Goal: Information Seeking & Learning: Learn about a topic

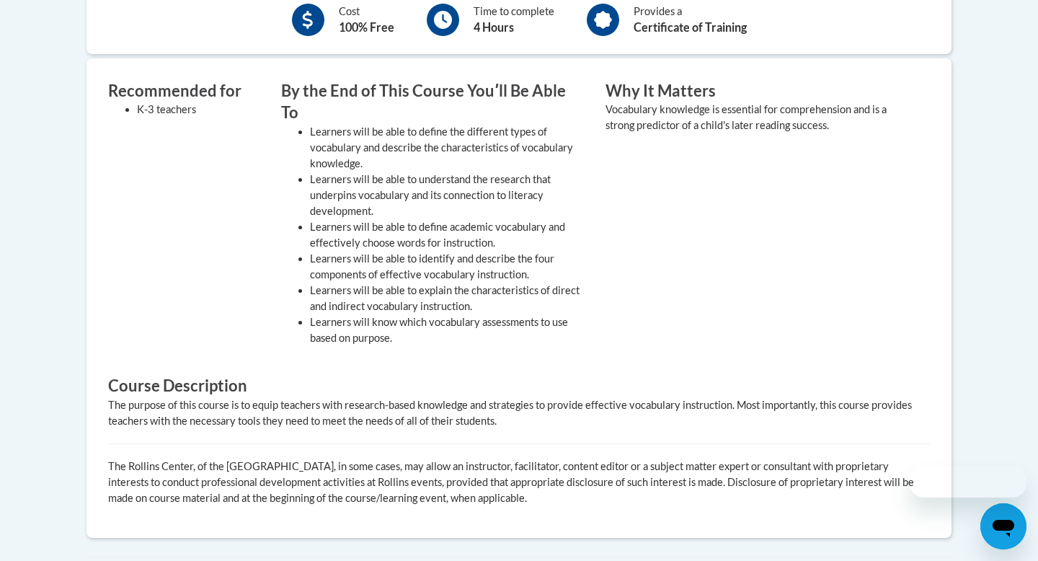
scroll to position [426, 0]
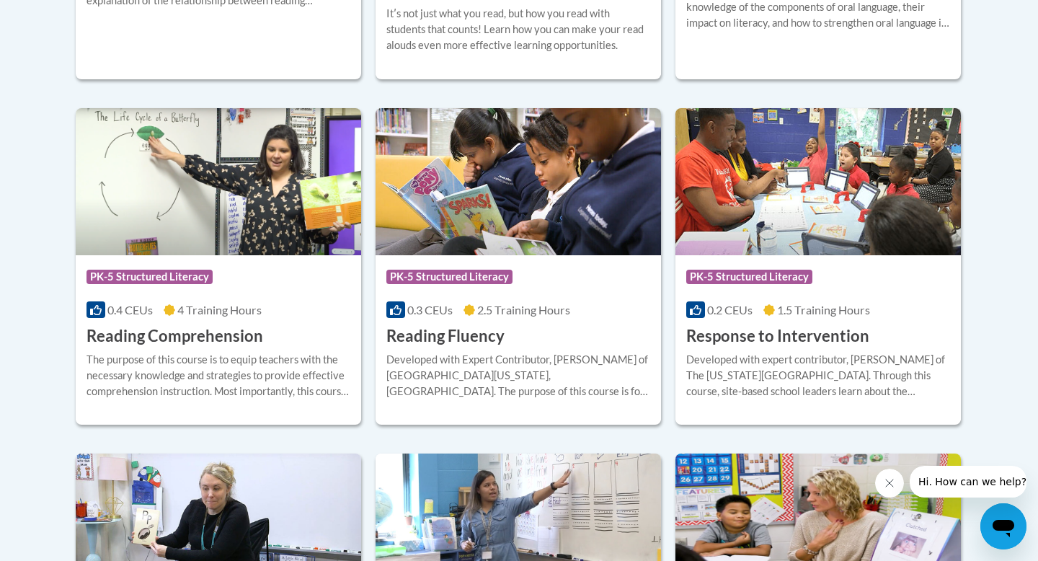
scroll to position [1310, 0]
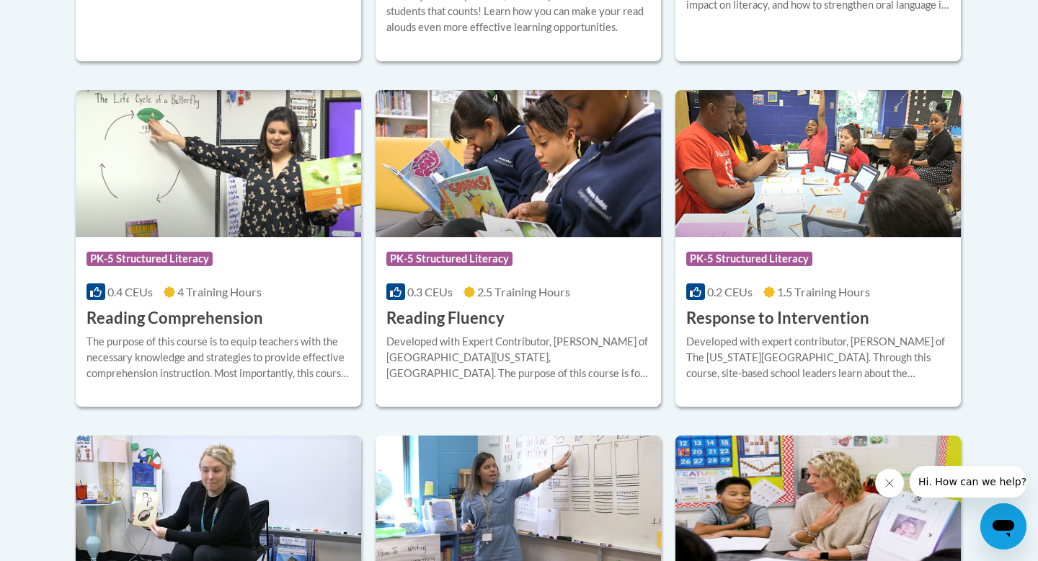
click at [477, 213] on img at bounding box center [519, 163] width 286 height 147
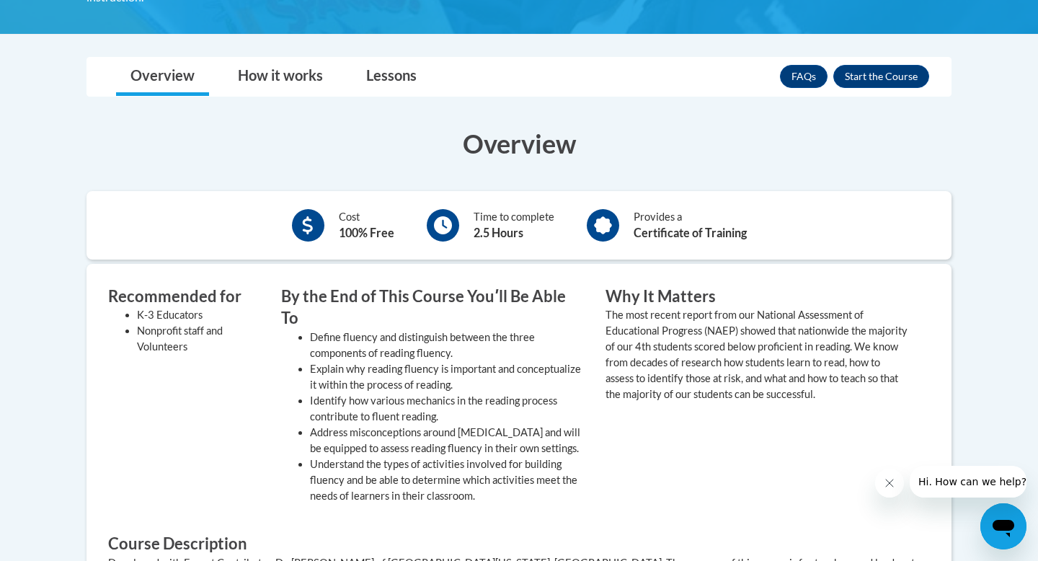
scroll to position [372, 0]
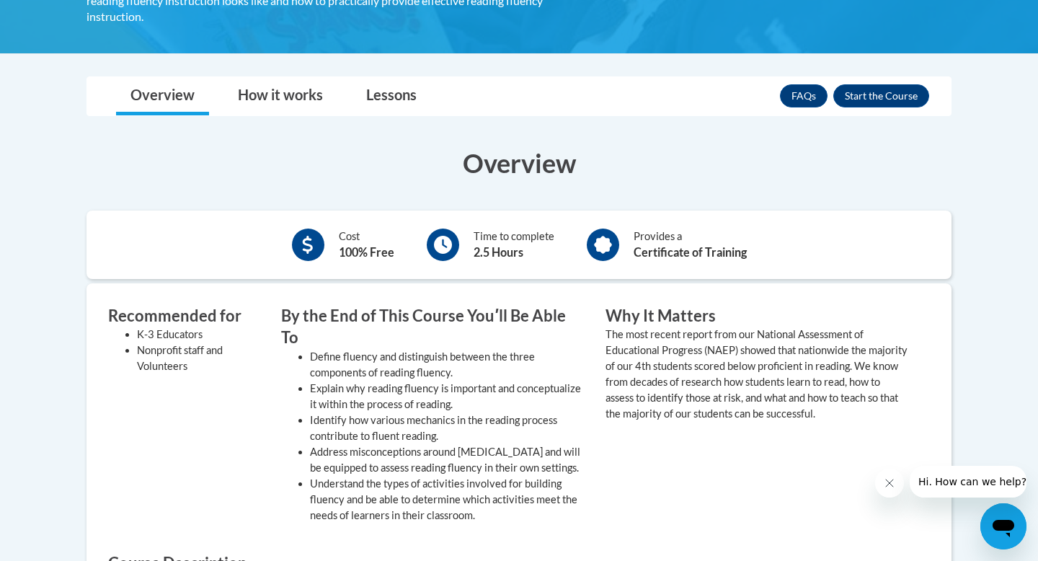
click at [506, 145] on h3 "Overview" at bounding box center [519, 163] width 865 height 36
click at [399, 78] on link "Lessons" at bounding box center [391, 96] width 79 height 38
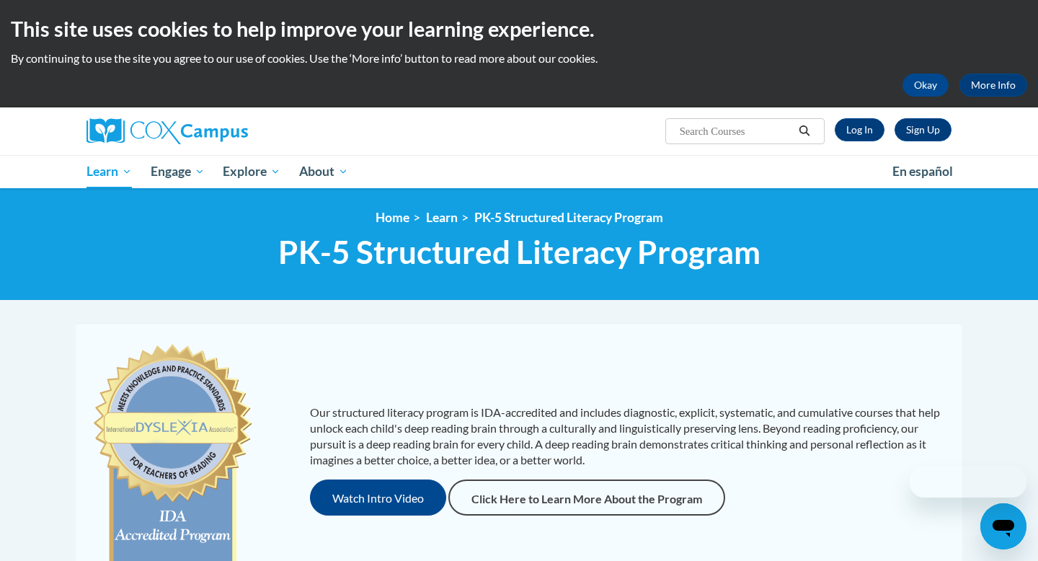
scroll to position [526, 0]
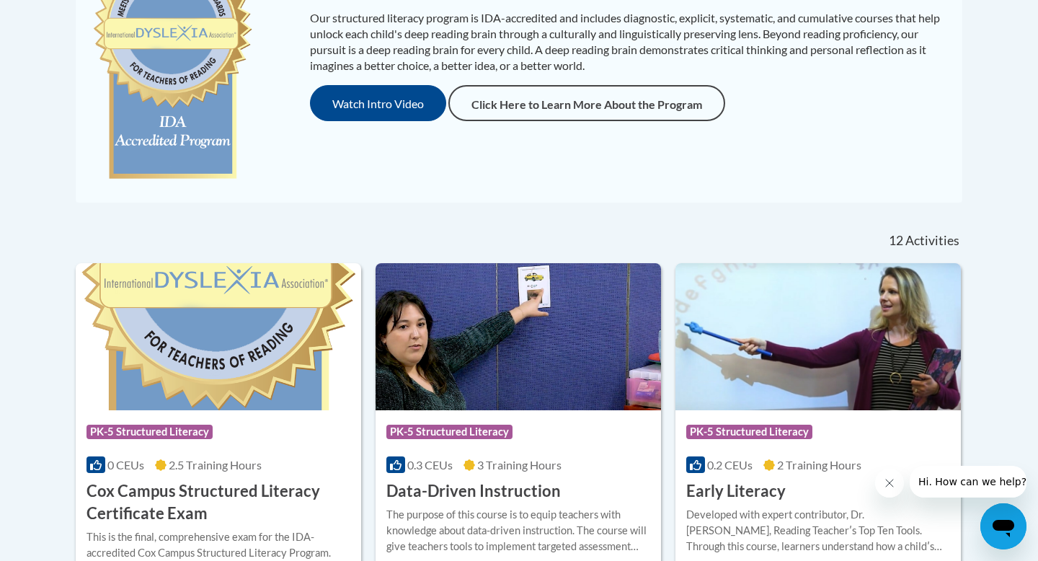
scroll to position [402, 0]
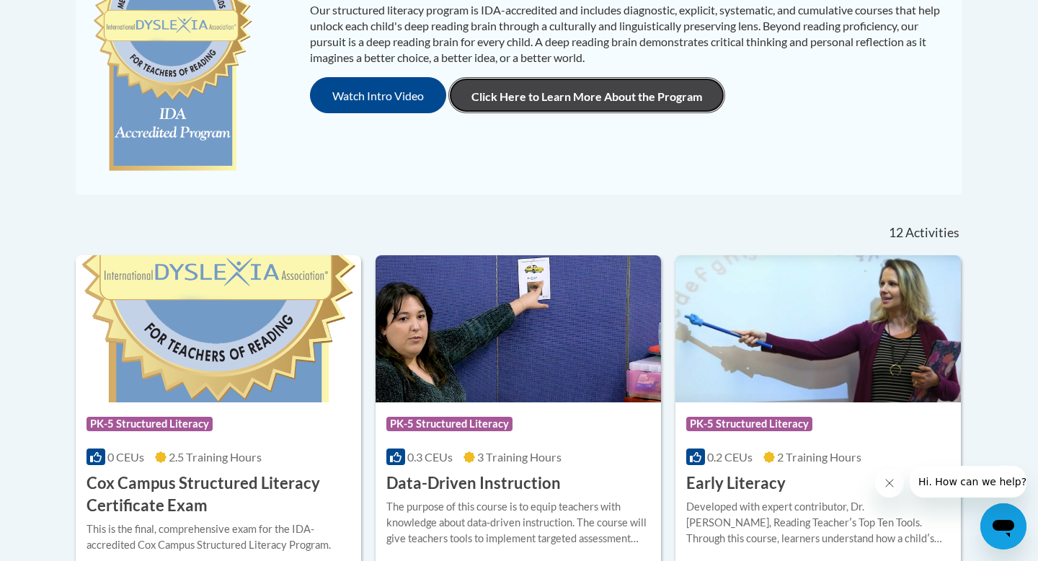
click at [529, 98] on link "Click Here to Learn More About the Program" at bounding box center [587, 95] width 277 height 36
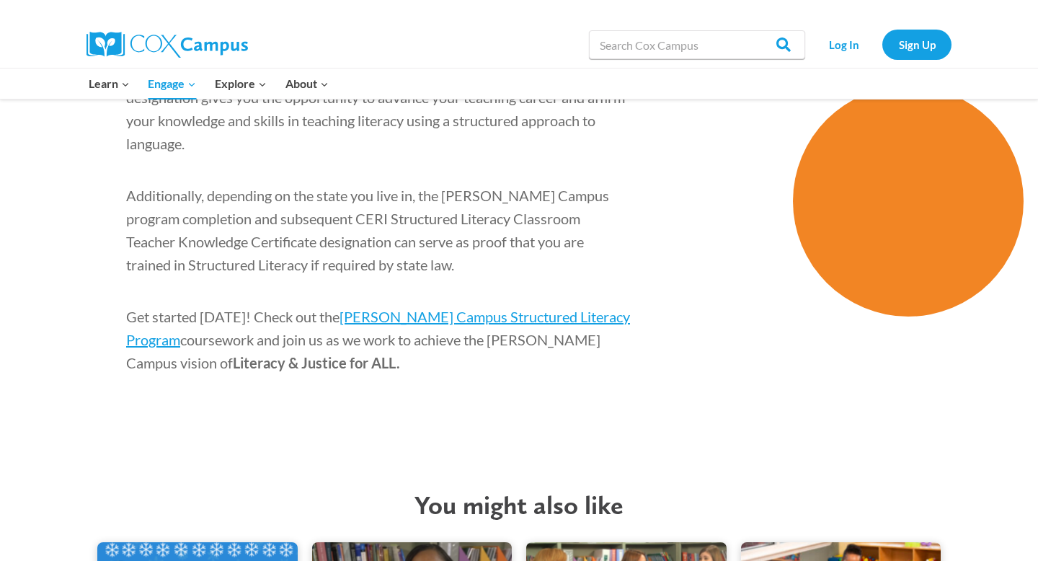
scroll to position [2476, 0]
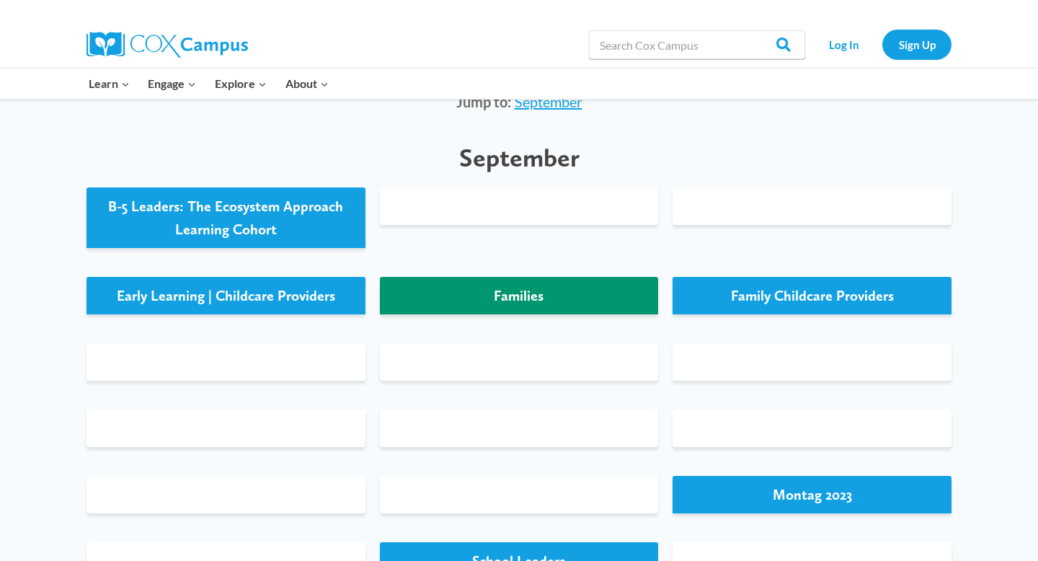
scroll to position [589, 0]
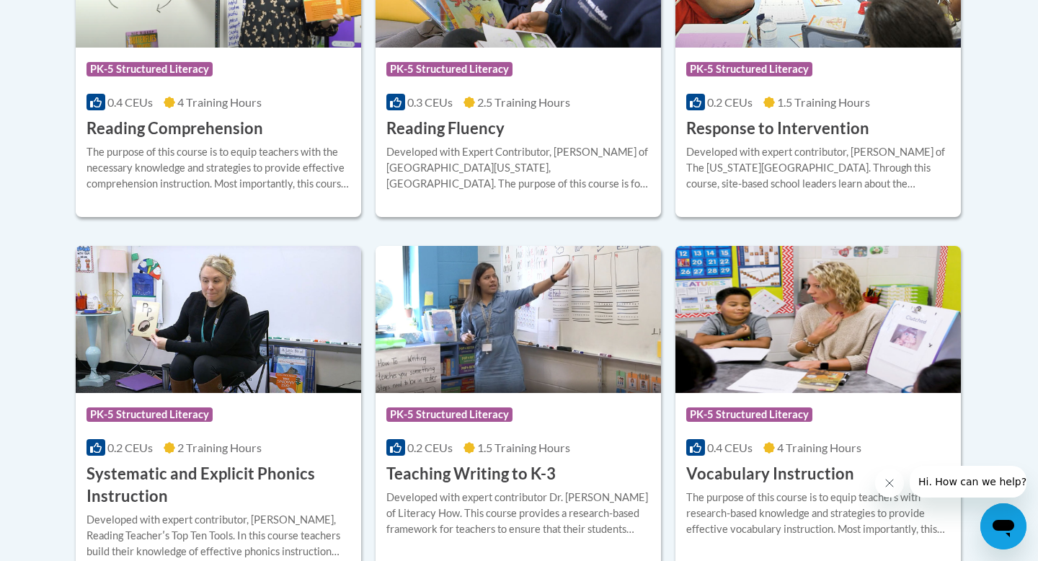
scroll to position [1847, 0]
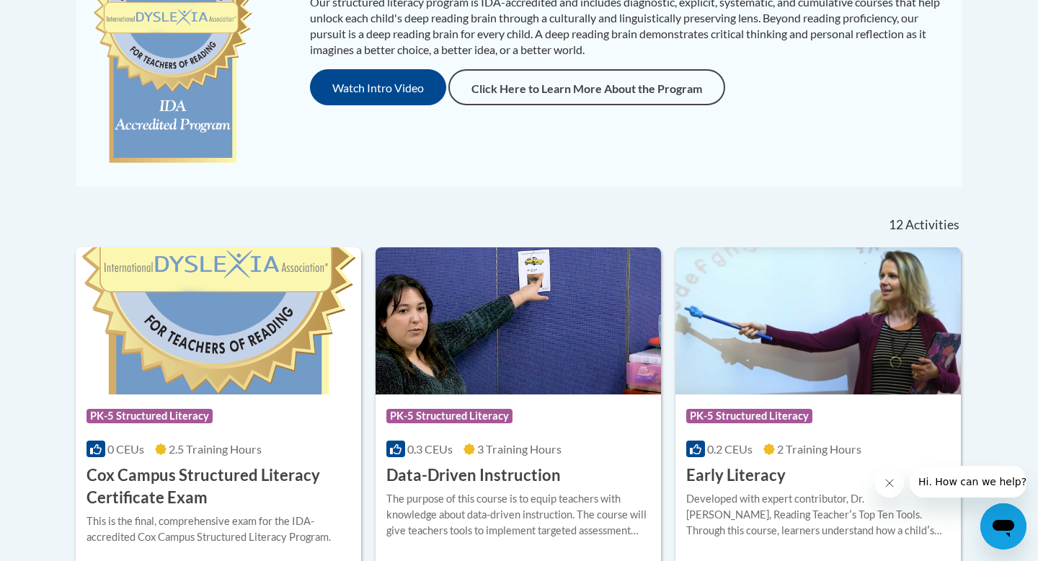
scroll to position [429, 0]
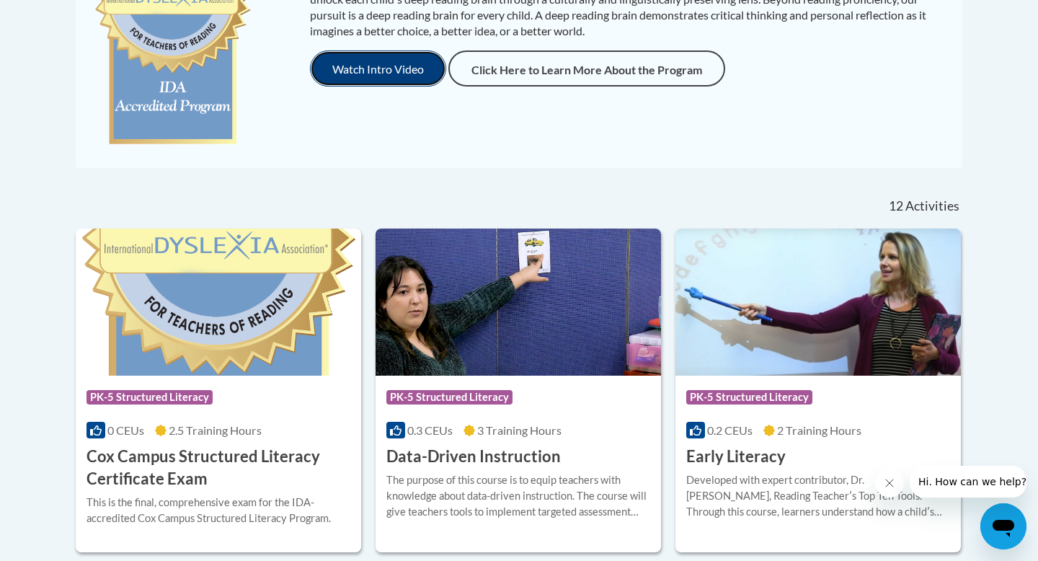
click at [376, 72] on button "Watch Intro Video" at bounding box center [378, 68] width 136 height 36
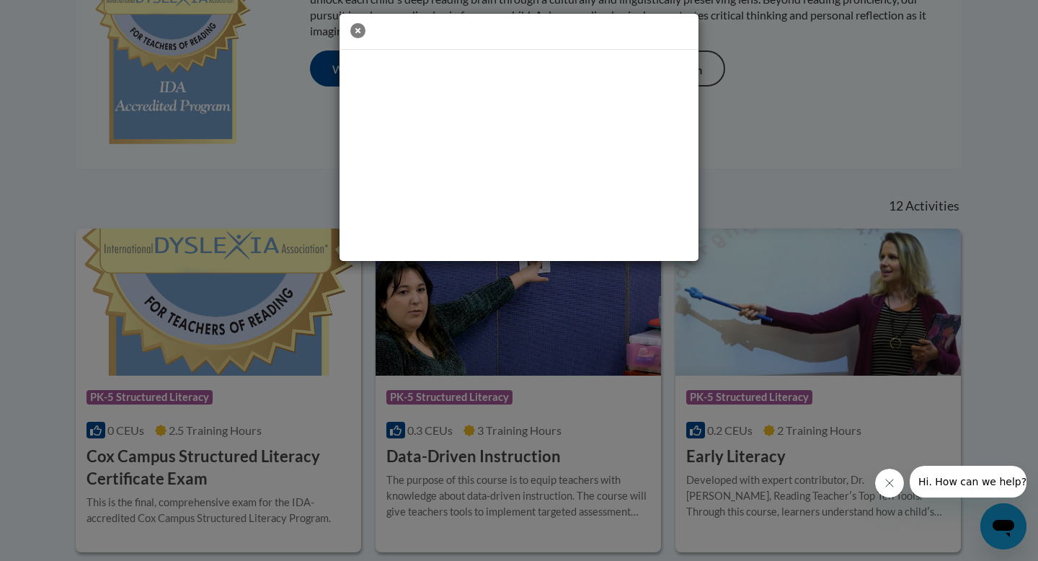
click at [358, 33] on icon "button" at bounding box center [357, 30] width 15 height 15
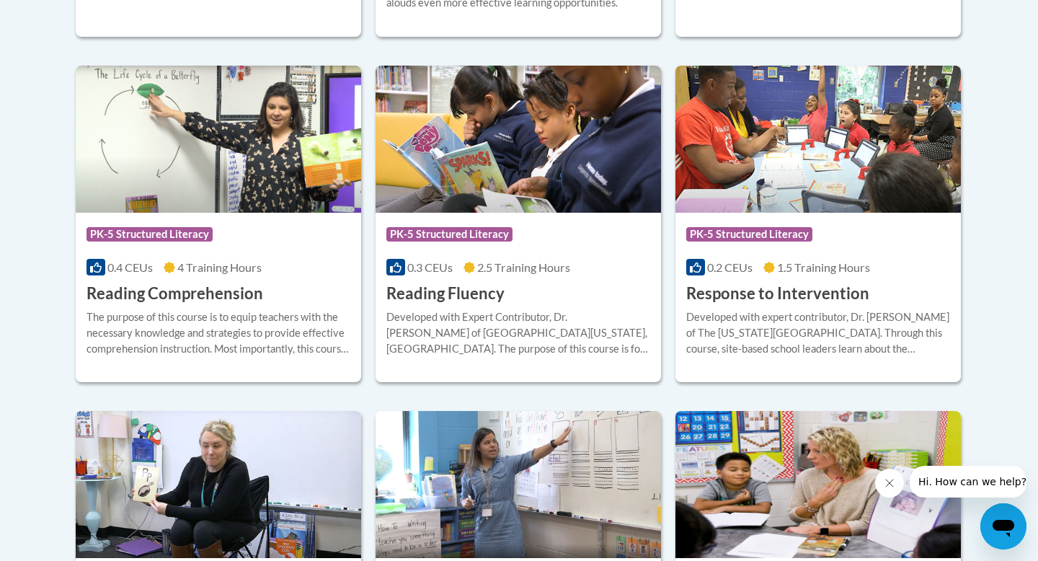
scroll to position [1233, 0]
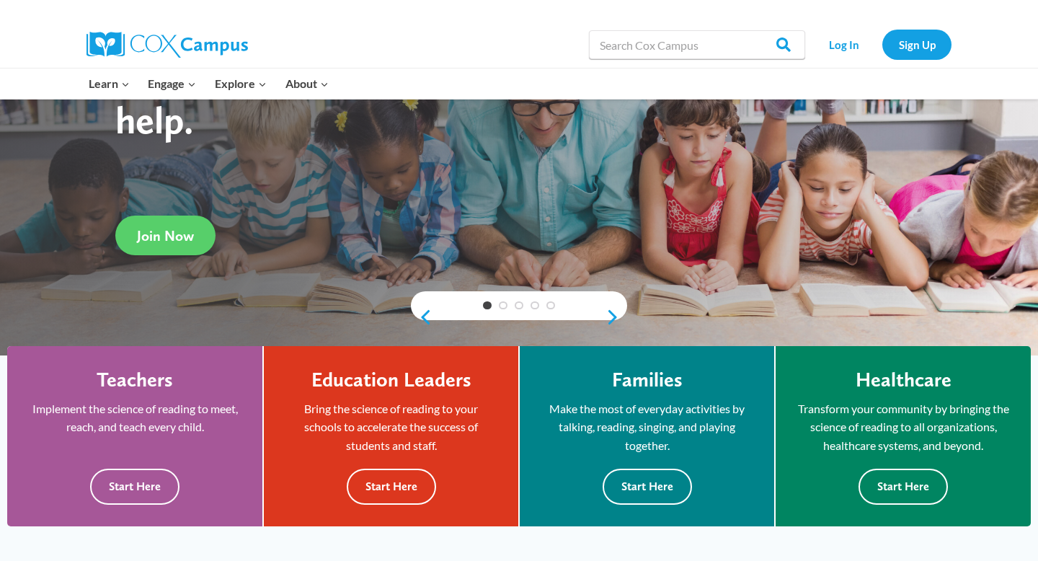
scroll to position [305, 0]
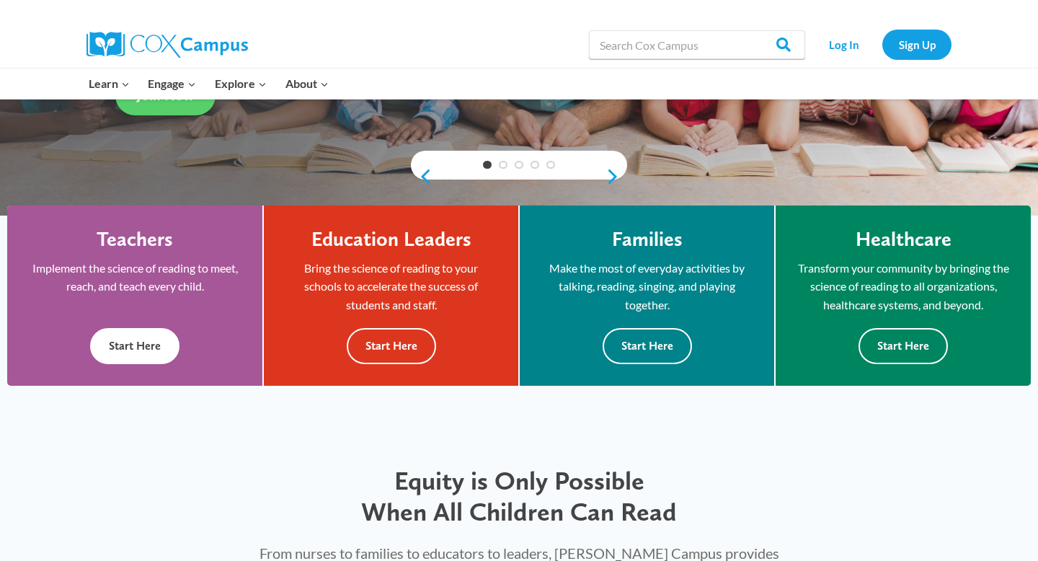
click at [179, 312] on div "Teachers Implement the science of reading to meet, reach, and teach every child…" at bounding box center [135, 295] width 212 height 137
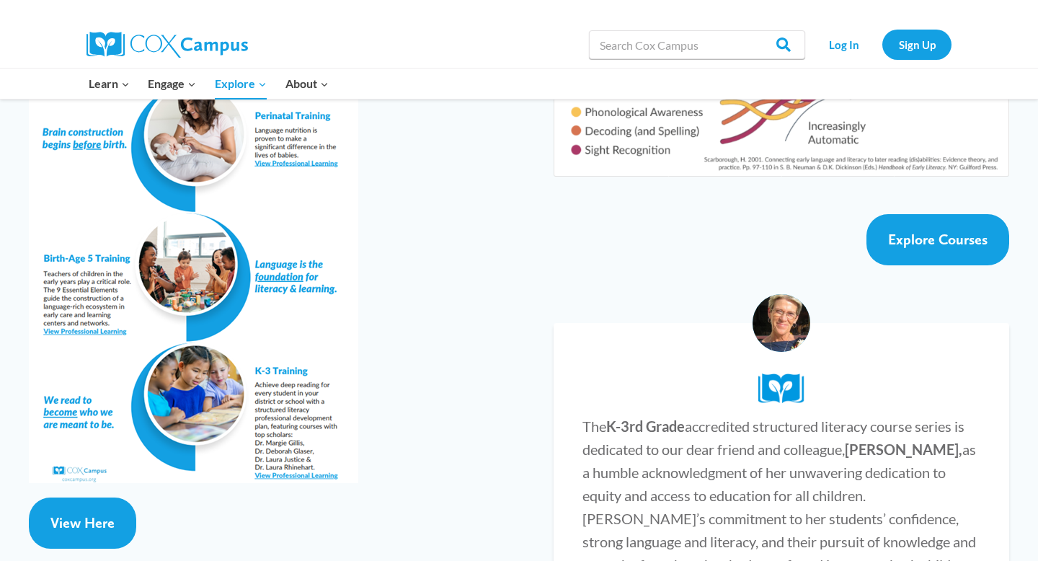
scroll to position [2616, 0]
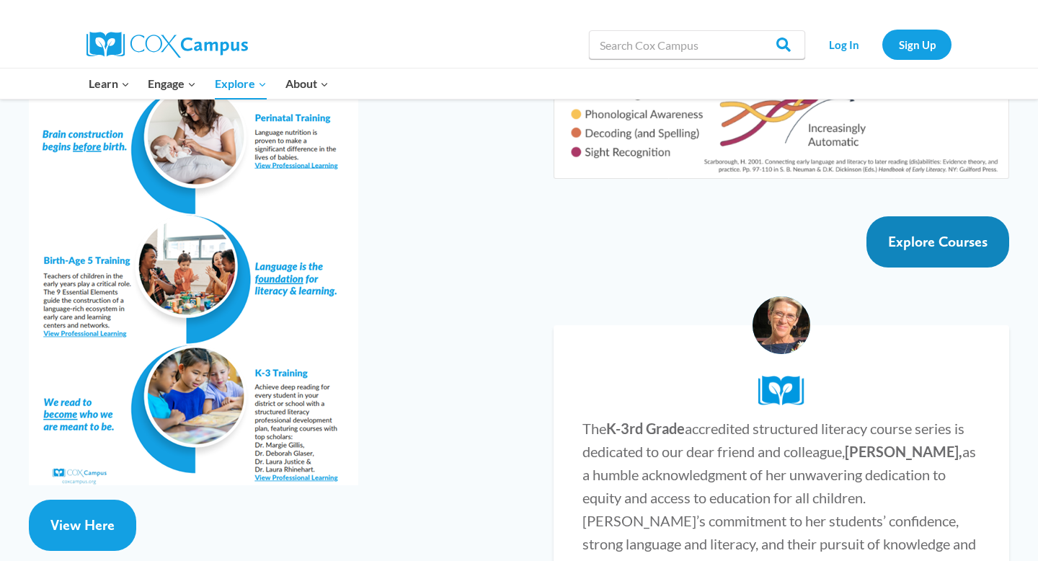
click at [975, 216] on link "Explore Courses" at bounding box center [938, 241] width 143 height 51
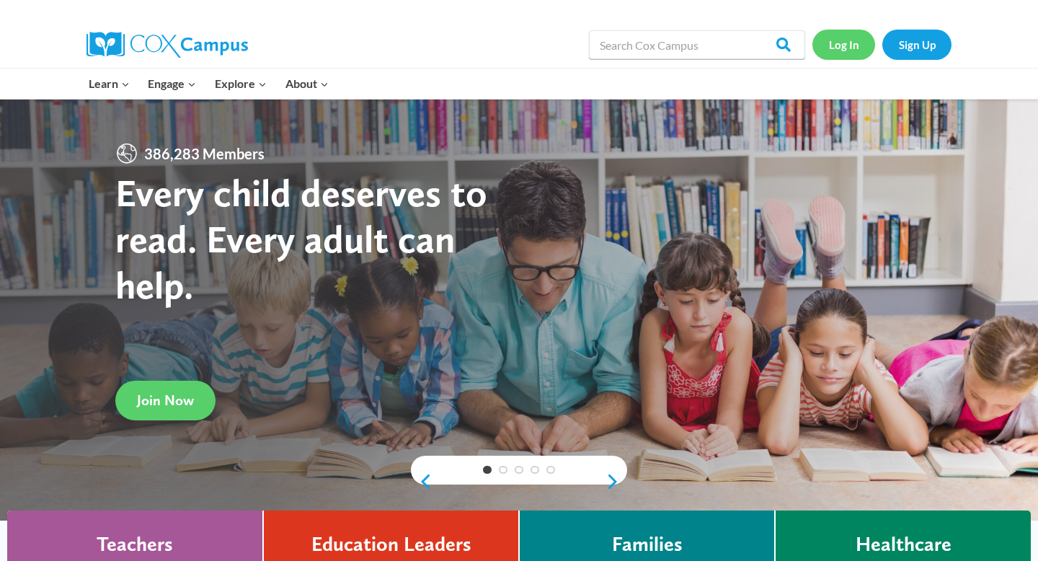
click at [858, 42] on link "Log In" at bounding box center [844, 45] width 63 height 30
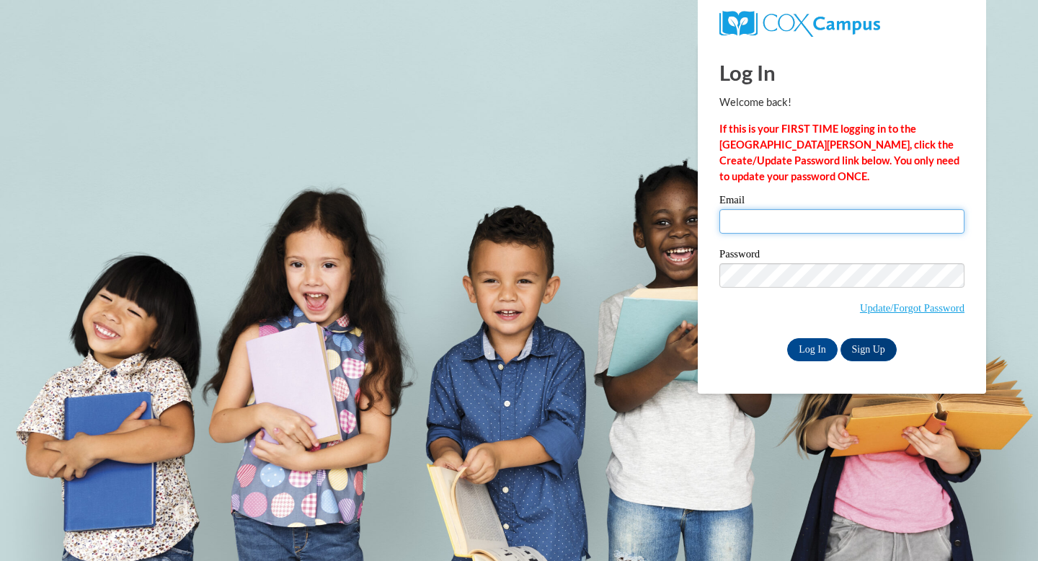
click at [742, 225] on input "Email" at bounding box center [842, 221] width 245 height 25
type input "[EMAIL_ADDRESS][DOMAIN_NAME]"
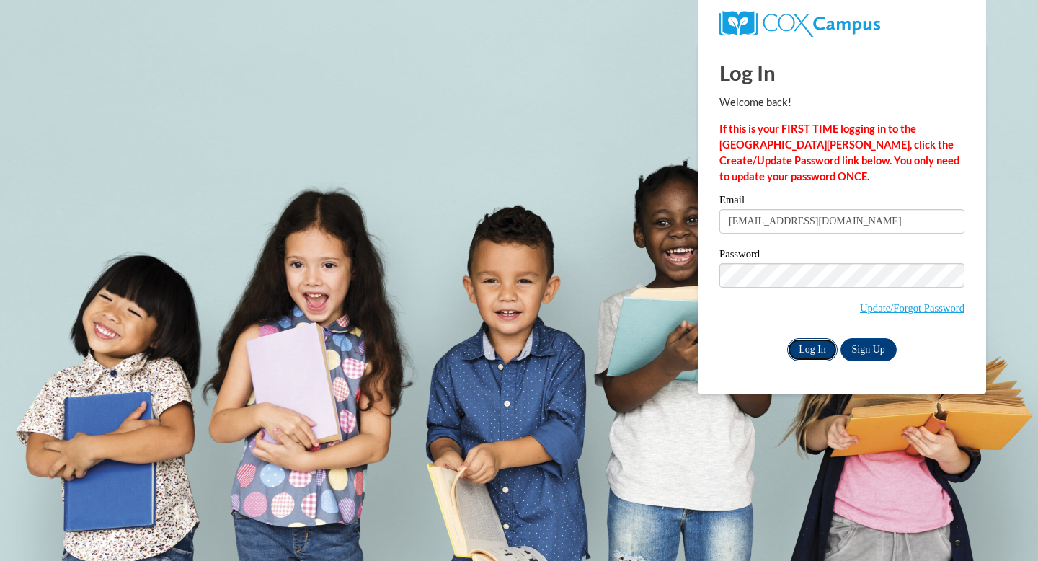
click at [820, 348] on input "Log In" at bounding box center [812, 349] width 50 height 23
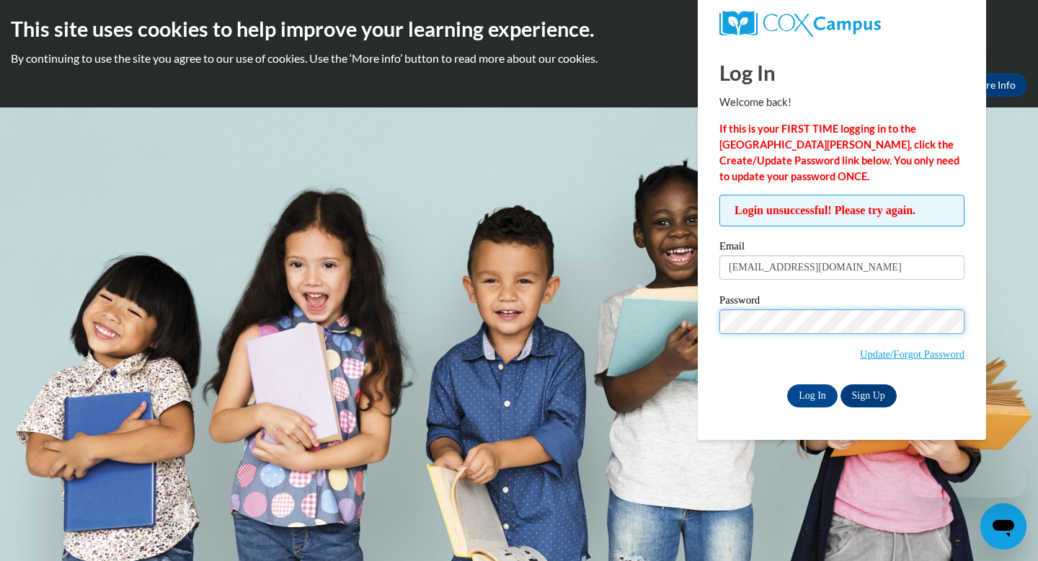
click at [787, 384] on input "Log In" at bounding box center [812, 395] width 50 height 23
click at [872, 353] on link "Update/Forgot Password" at bounding box center [912, 354] width 105 height 12
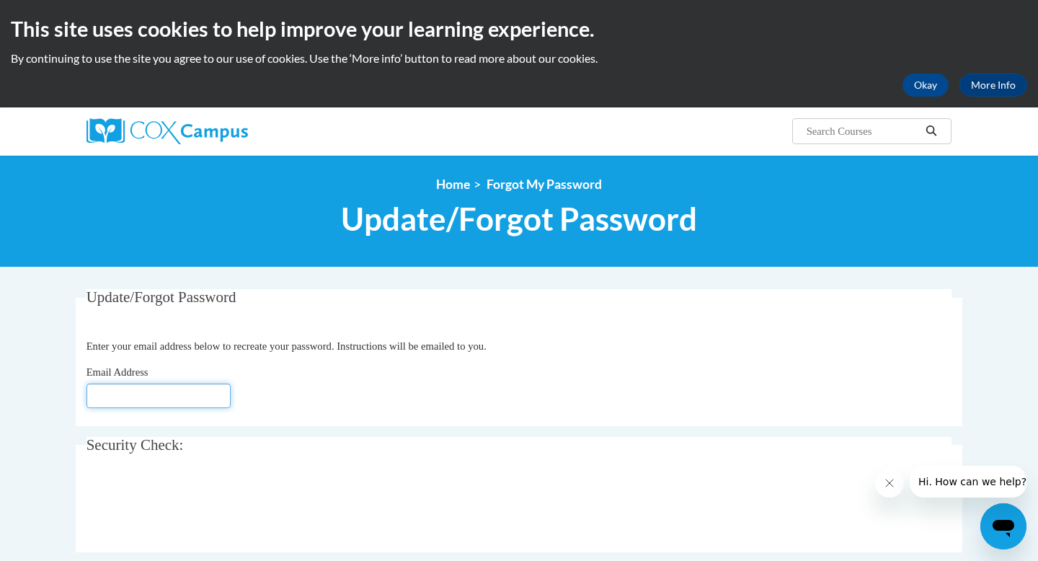
click at [211, 385] on input "Email Address" at bounding box center [159, 396] width 144 height 25
type input "Ssweningsen@rivervalleyschool.org"
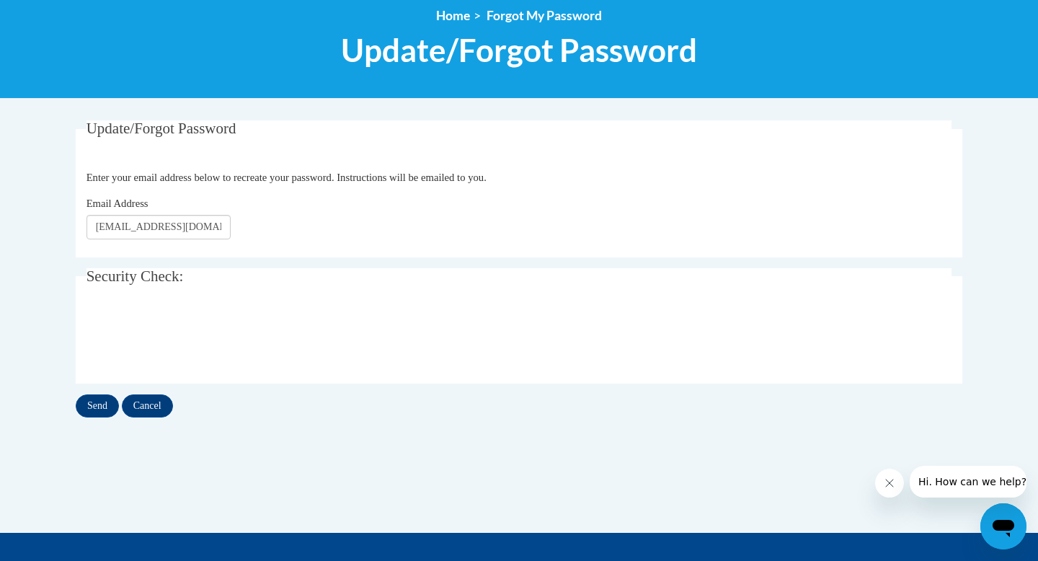
scroll to position [242, 0]
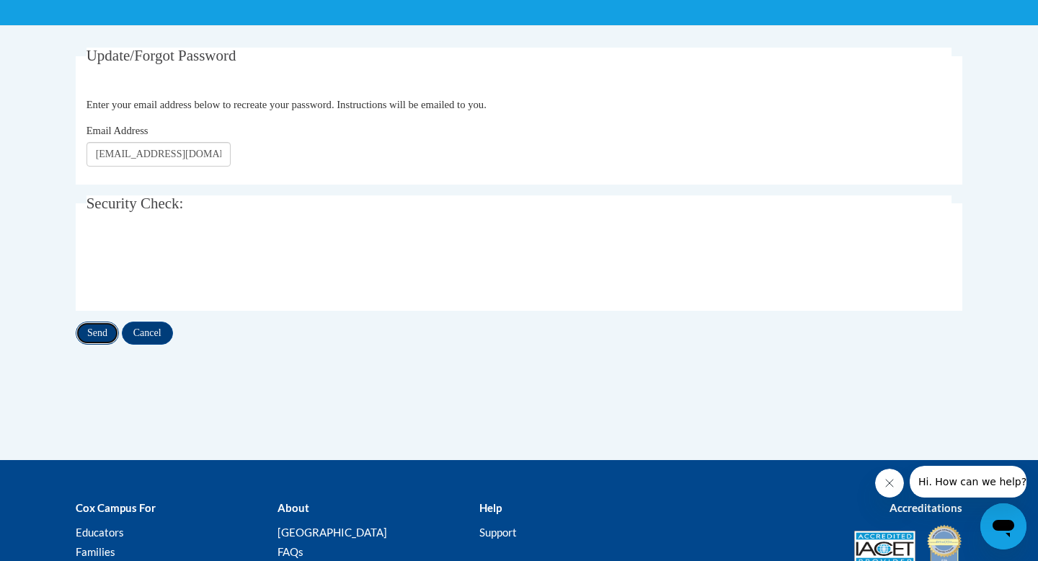
click at [110, 340] on input "Send" at bounding box center [97, 333] width 43 height 23
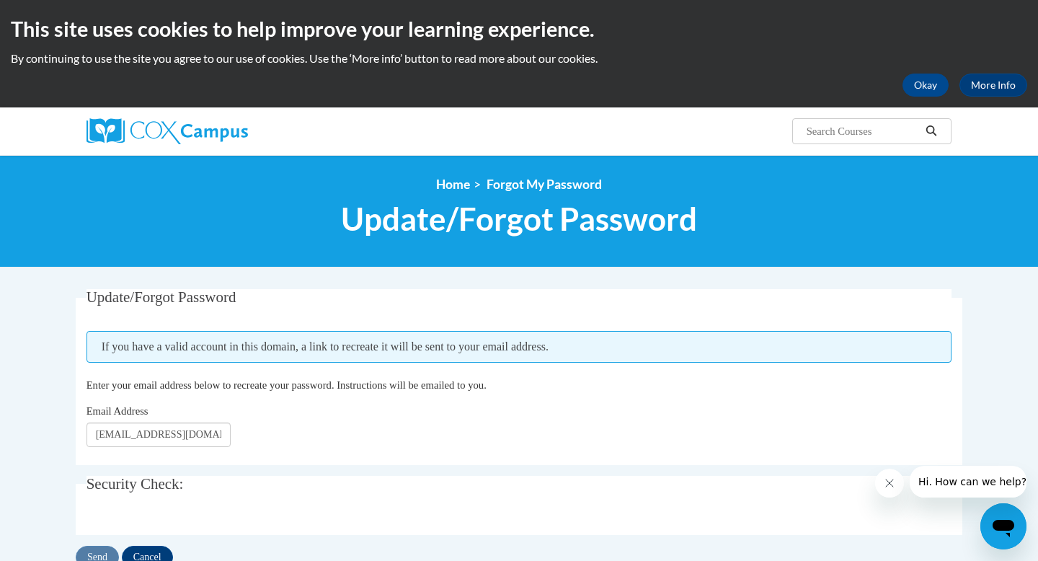
click at [291, 334] on span "If you have a valid account in this domain, a link to recreate it will be sent …" at bounding box center [520, 347] width 866 height 32
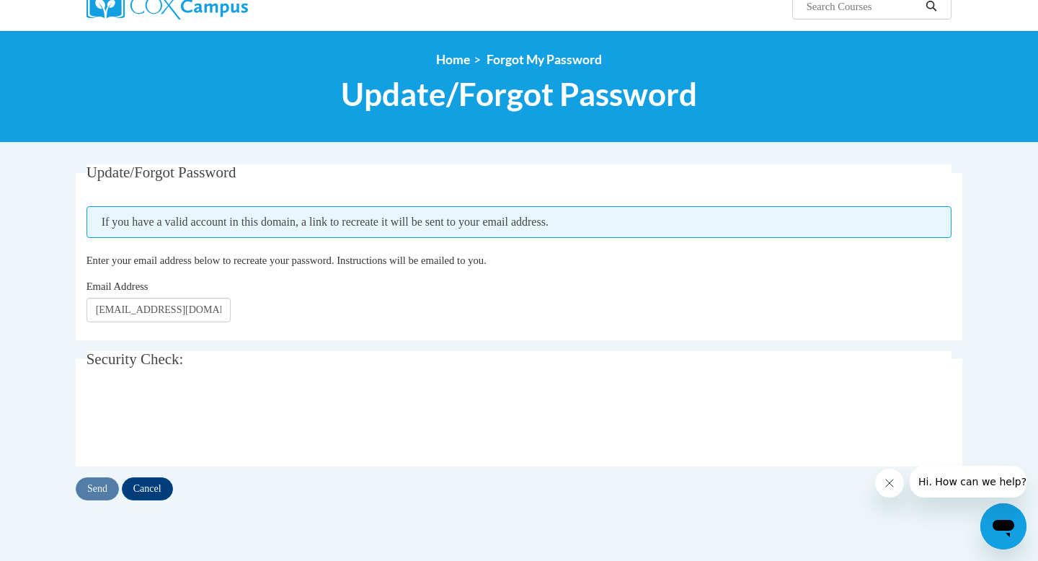
scroll to position [172, 0]
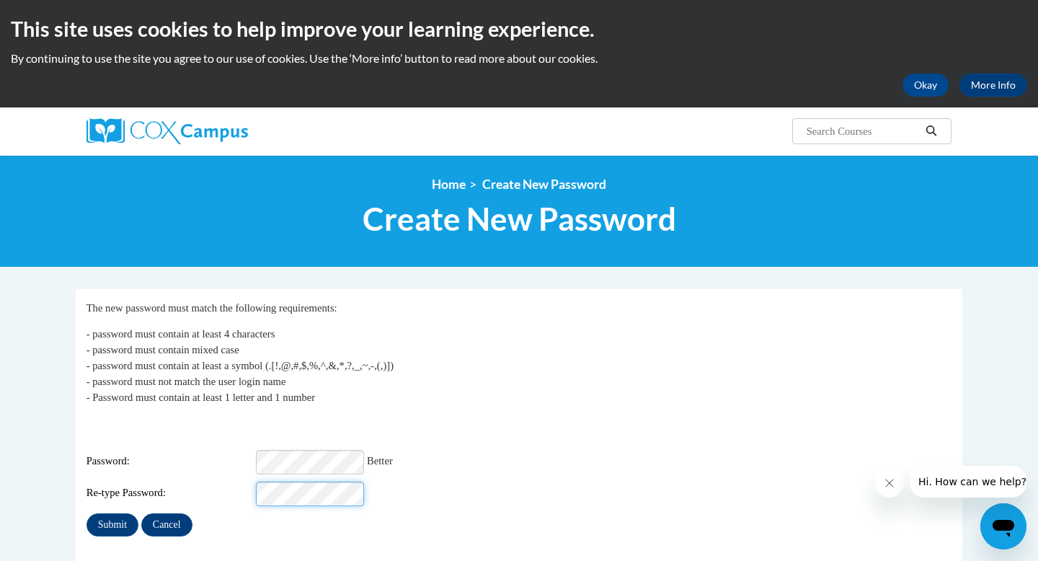
click at [87, 513] on input "Submit" at bounding box center [113, 524] width 52 height 23
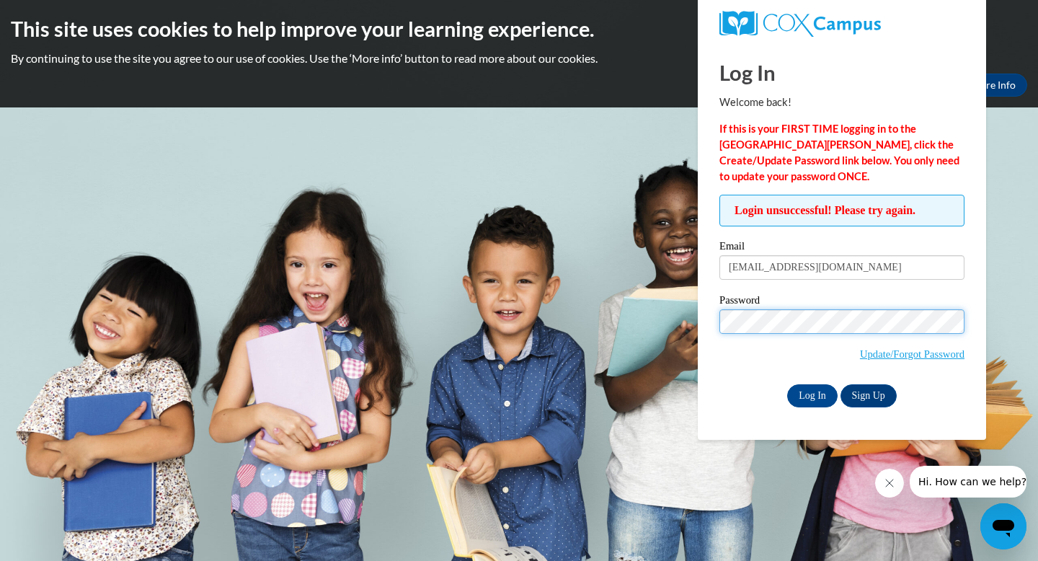
click at [787, 384] on input "Log In" at bounding box center [812, 395] width 50 height 23
click at [581, 166] on body "This site uses cookies to help improve your learning experience. By continuing …" at bounding box center [519, 280] width 1038 height 561
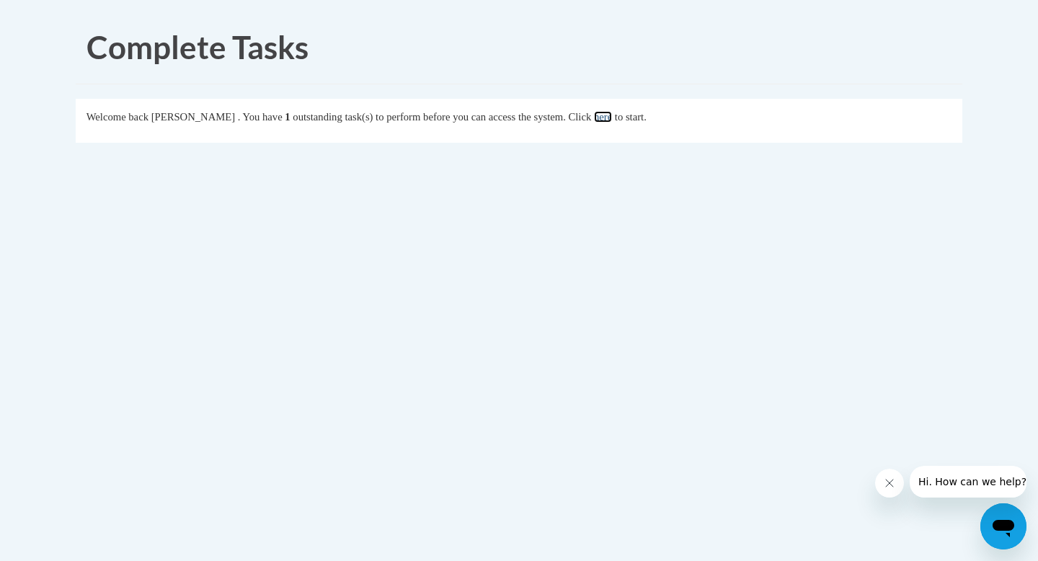
click at [612, 118] on link "here" at bounding box center [603, 117] width 18 height 12
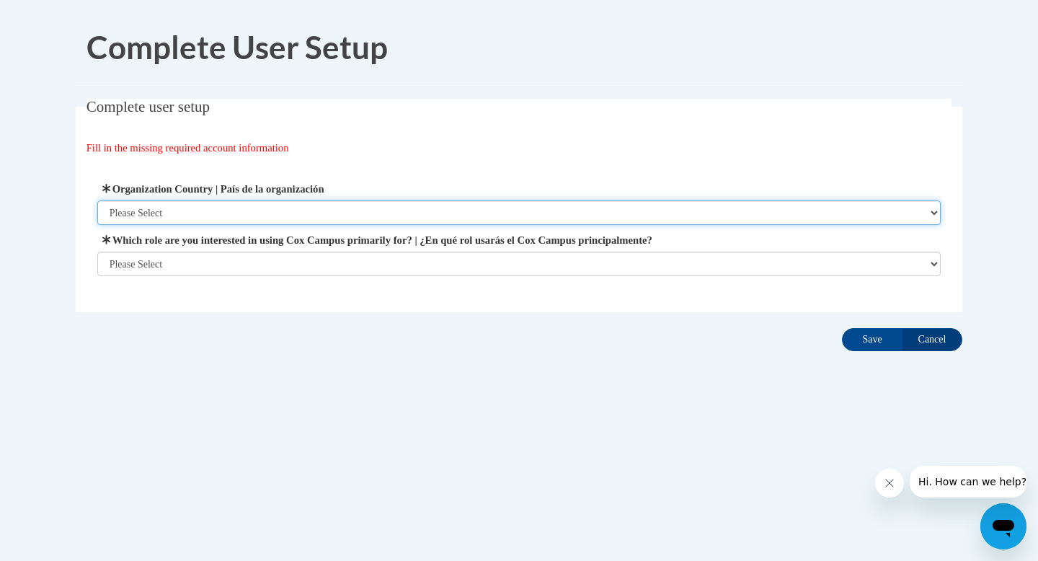
click at [480, 218] on select "Please Select United States | Estados Unidos Outside of the United States | Fue…" at bounding box center [519, 212] width 844 height 25
select select "ad49bcad-a171-4b2e-b99c-48b446064914"
click at [97, 200] on select "Please Select United States | Estados Unidos Outside of the United States | Fue…" at bounding box center [519, 212] width 844 height 25
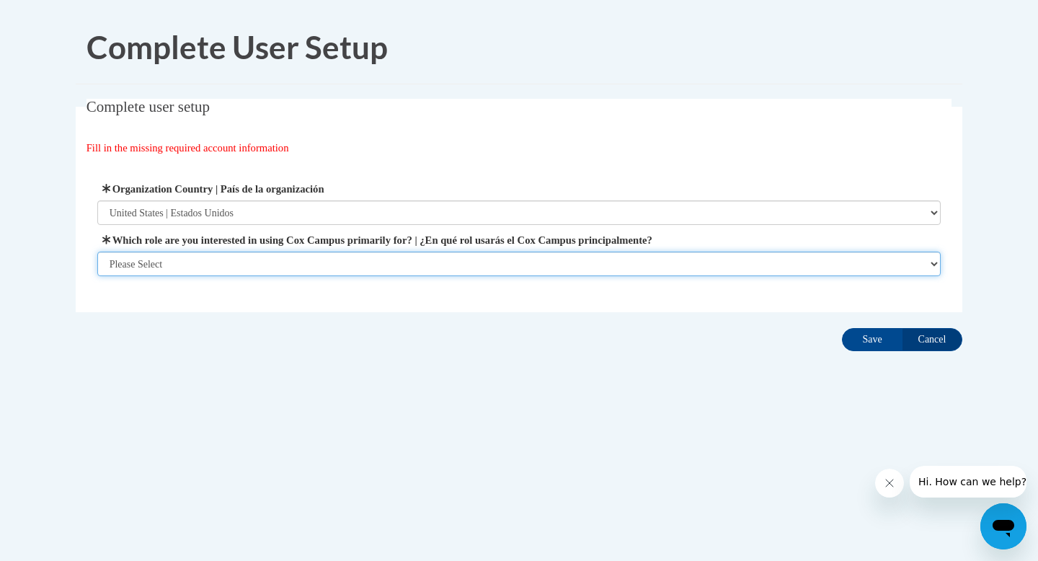
click at [461, 257] on select "Please Select College/University | Colegio/Universidad Community/Nonprofit Part…" at bounding box center [519, 264] width 844 height 25
select select "fbf2d438-af2f-41f8-98f1-81c410e29de3"
click at [97, 276] on select "Please Select College/University | Colegio/Universidad Community/Nonprofit Part…" at bounding box center [519, 264] width 844 height 25
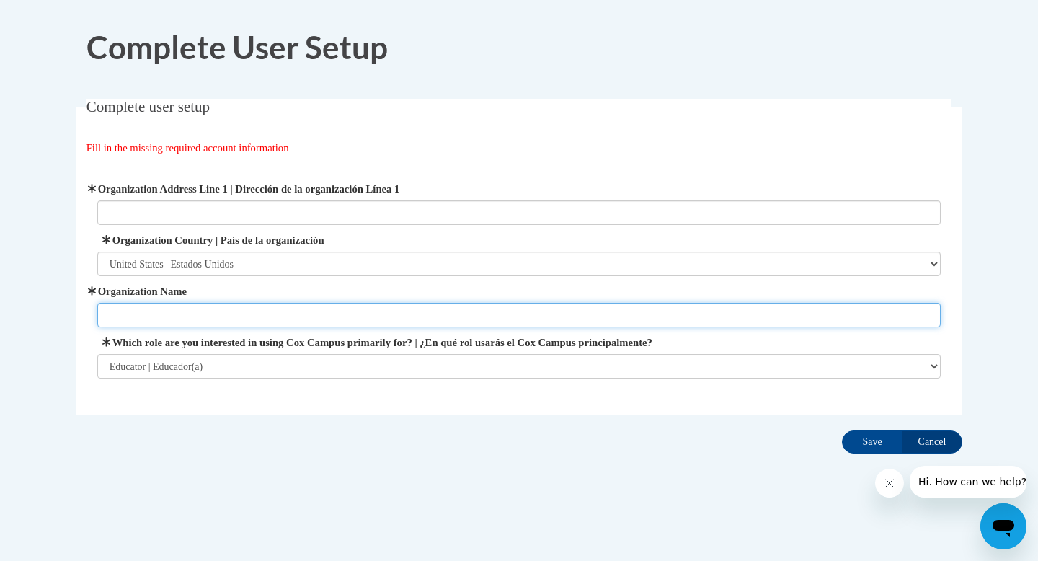
click at [253, 309] on input "Organization Name" at bounding box center [519, 315] width 844 height 25
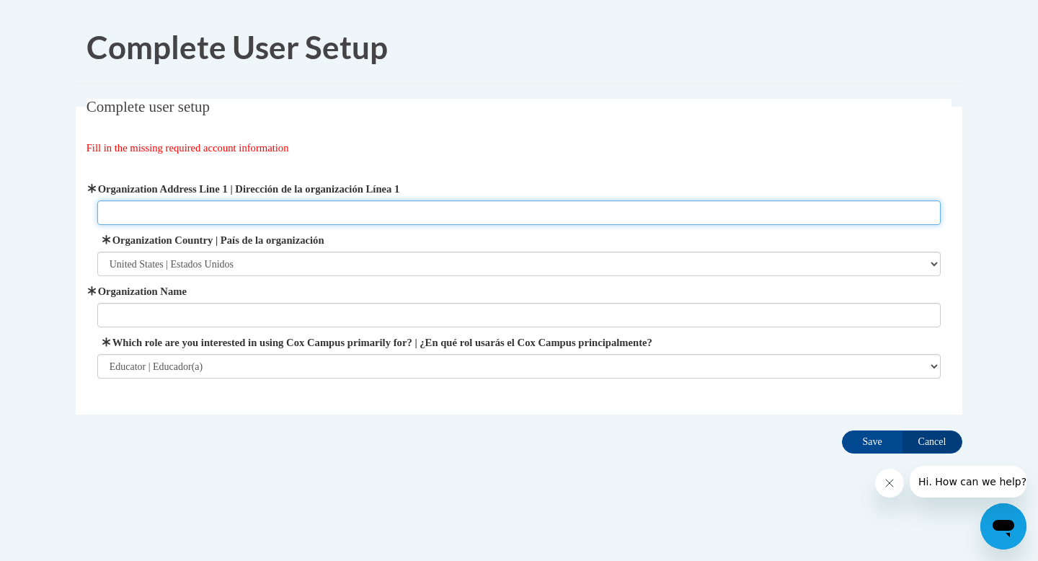
click at [231, 215] on input "Organization Address Line 1 | Dirección de la organización Línea 1" at bounding box center [519, 212] width 844 height 25
type input "1395 Bridgeton Hill Rd"
type input "River Valley Waldorf School"
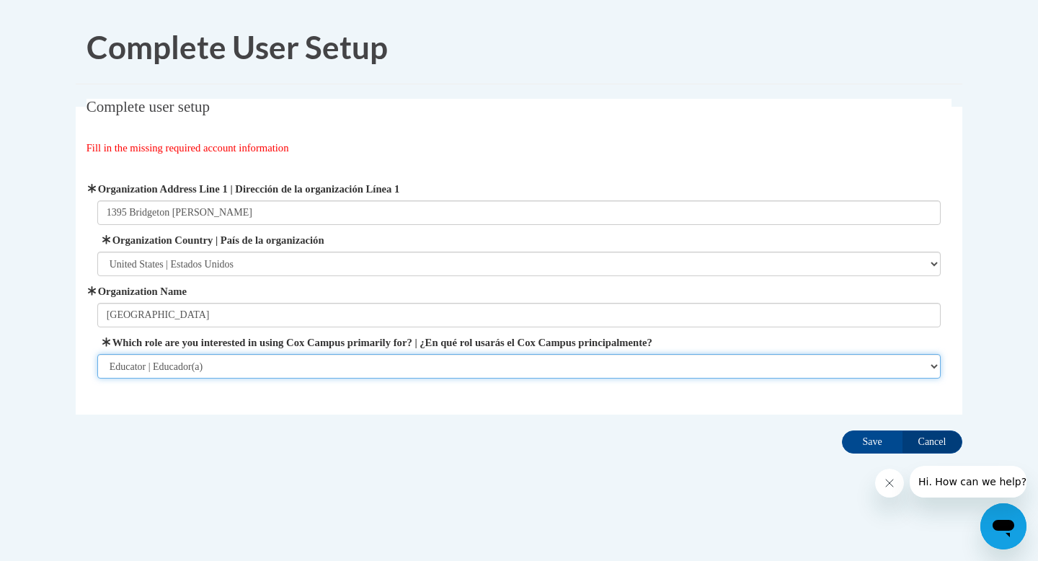
click at [342, 368] on select "Please Select College/University | Colegio/Universidad Community/Nonprofit Part…" at bounding box center [519, 366] width 844 height 25
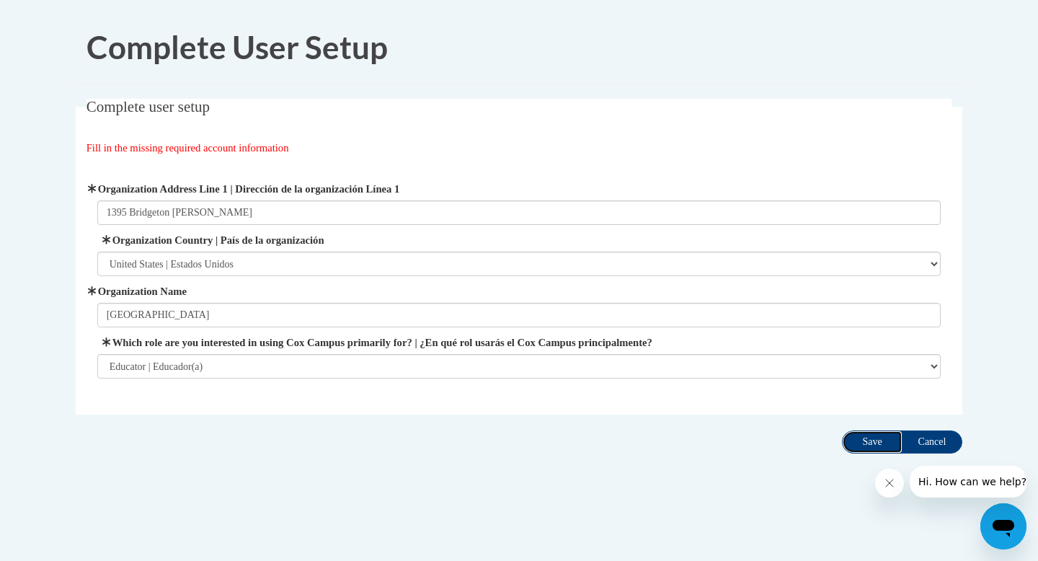
click at [860, 438] on input "Save" at bounding box center [872, 441] width 61 height 23
click at [873, 437] on input "Save" at bounding box center [872, 441] width 61 height 23
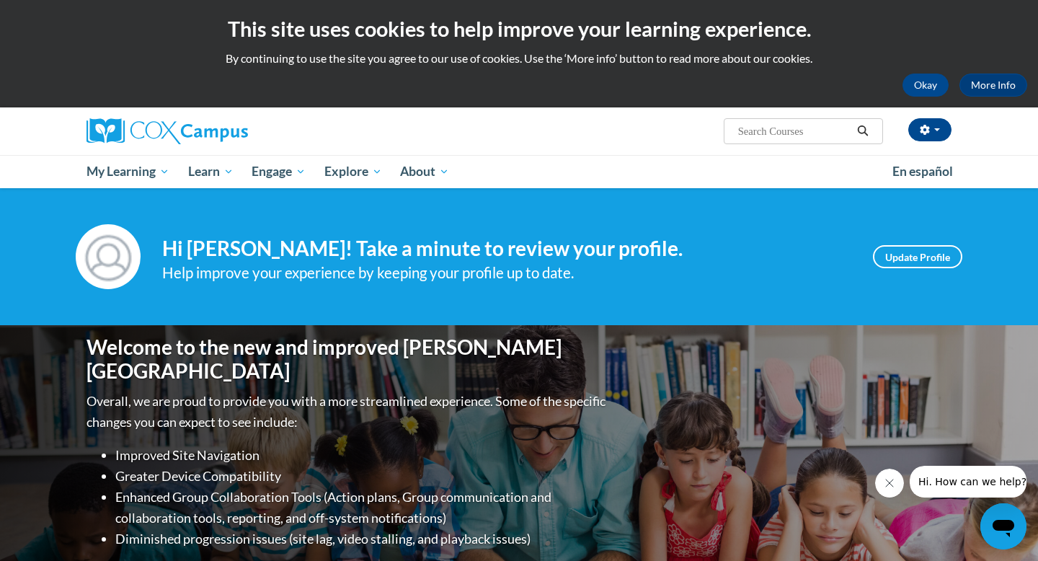
scroll to position [14, 0]
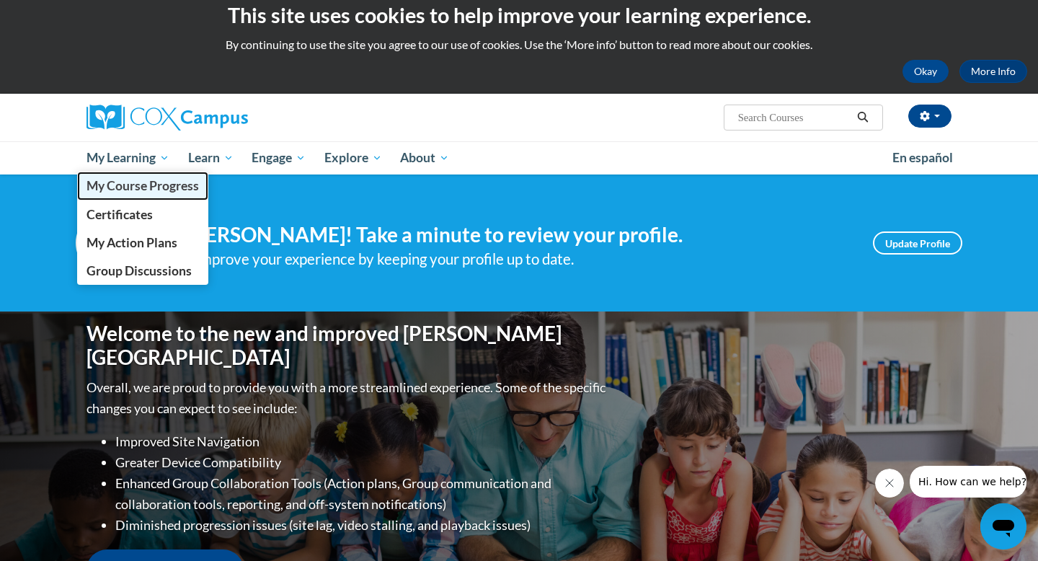
click at [160, 182] on span "My Course Progress" at bounding box center [143, 185] width 112 height 15
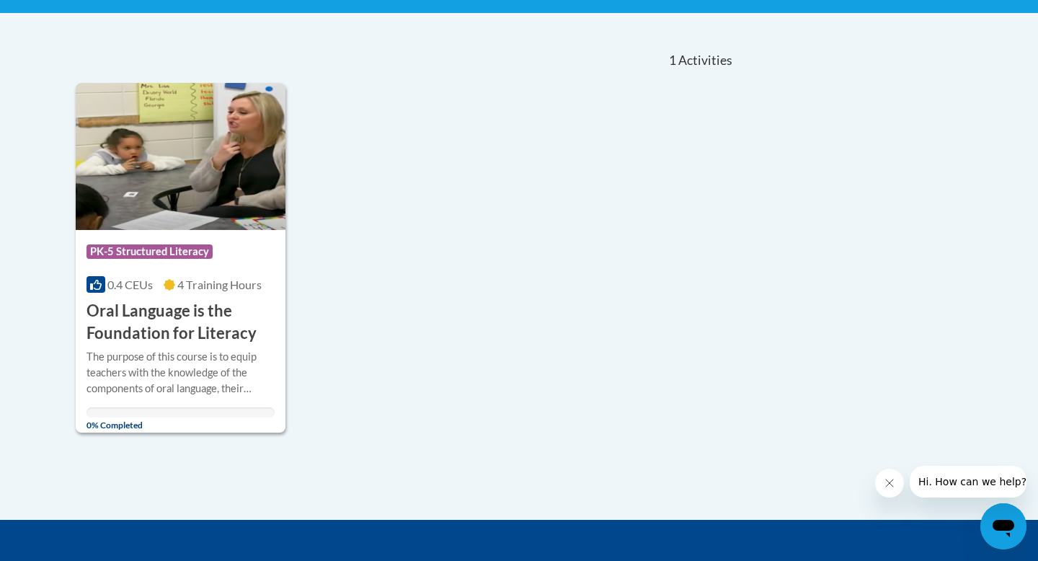
scroll to position [301, 0]
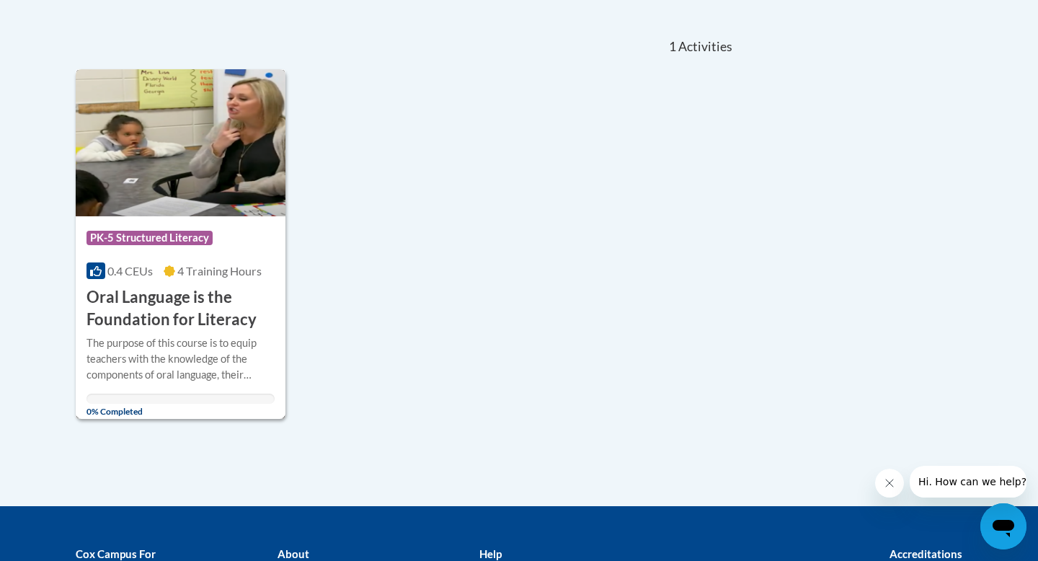
click at [166, 296] on h3 "Oral Language is the Foundation for Literacy" at bounding box center [181, 308] width 188 height 45
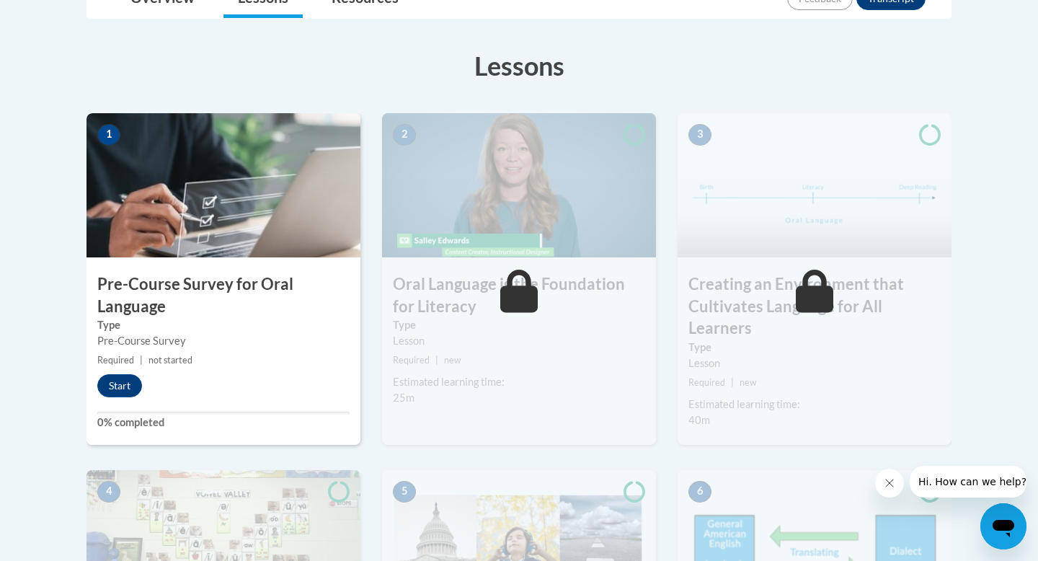
scroll to position [374, 0]
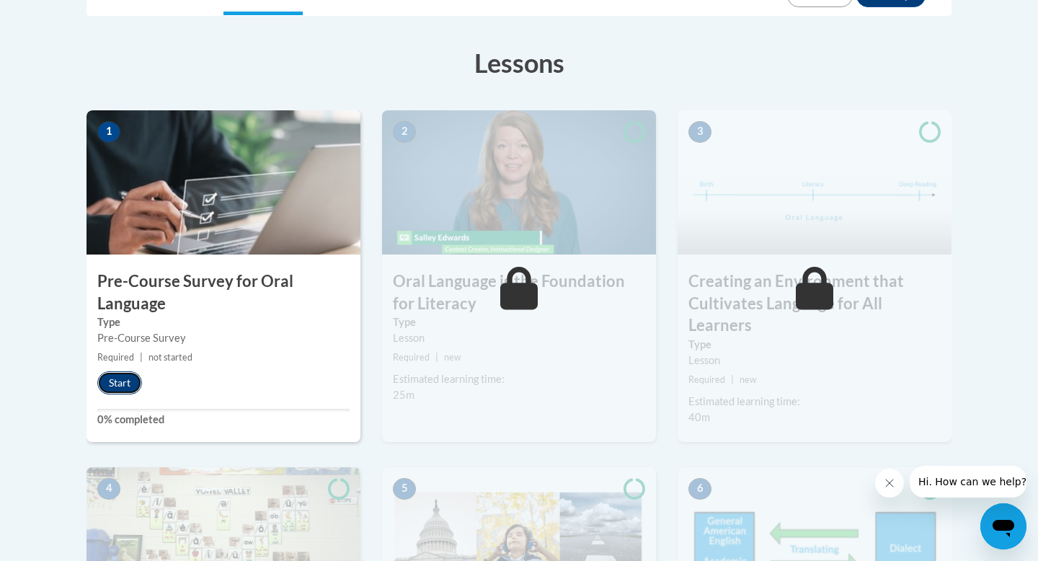
click at [128, 384] on button "Start" at bounding box center [119, 382] width 45 height 23
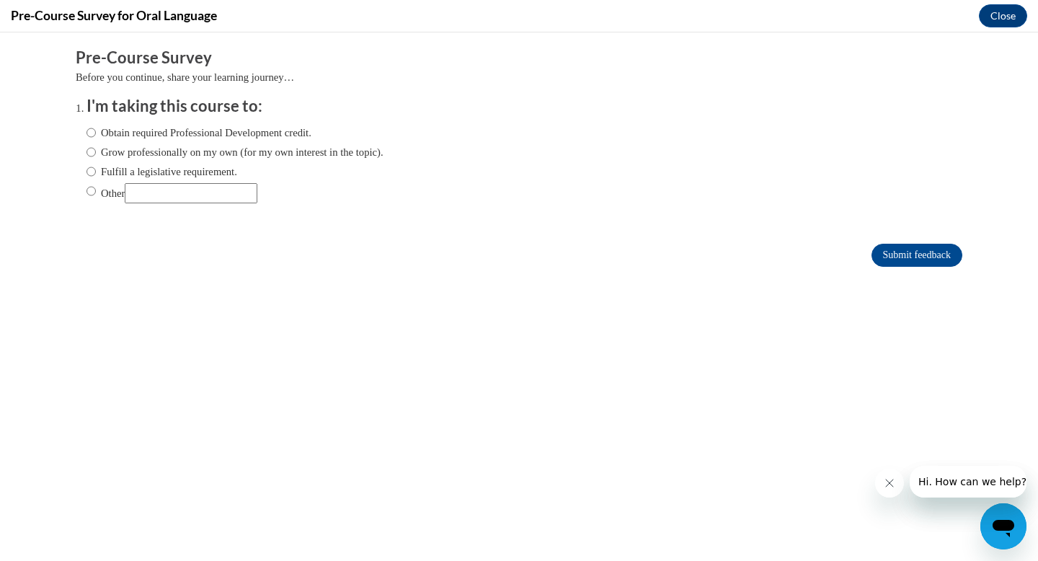
scroll to position [0, 0]
click at [89, 151] on input "Grow professionally on my own (for my own interest in the topic)." at bounding box center [91, 152] width 9 height 16
radio input "true"
click at [925, 252] on input "Submit feedback" at bounding box center [917, 255] width 91 height 23
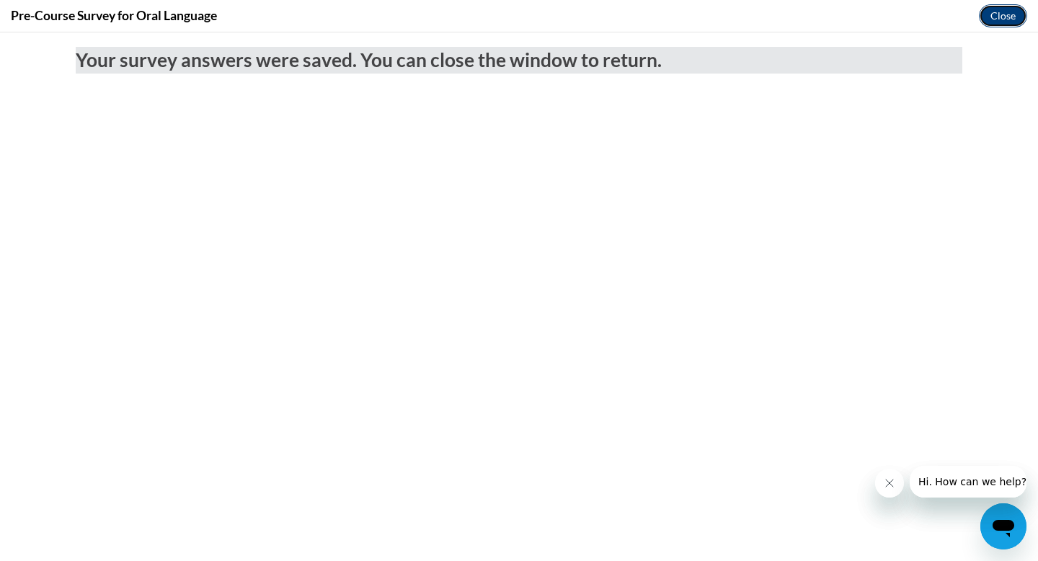
click at [1006, 17] on button "Close" at bounding box center [1003, 15] width 48 height 23
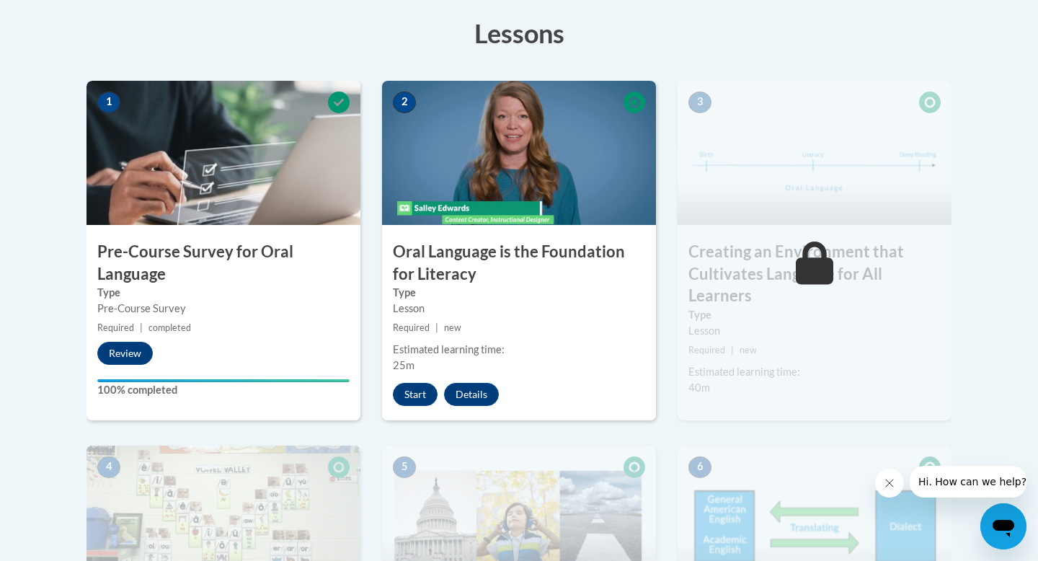
scroll to position [412, 0]
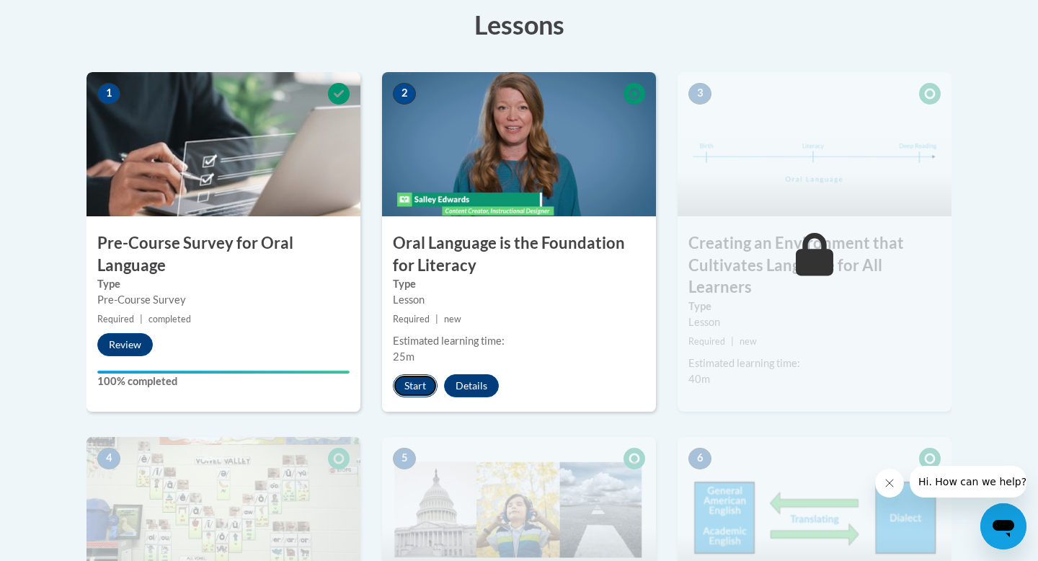
click at [408, 383] on button "Start" at bounding box center [415, 385] width 45 height 23
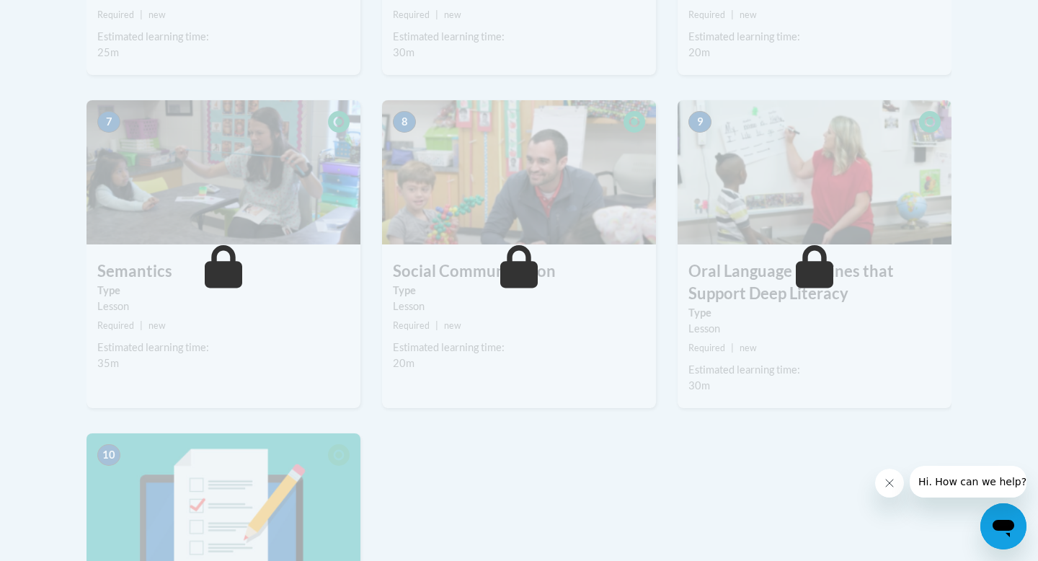
scroll to position [1201, 0]
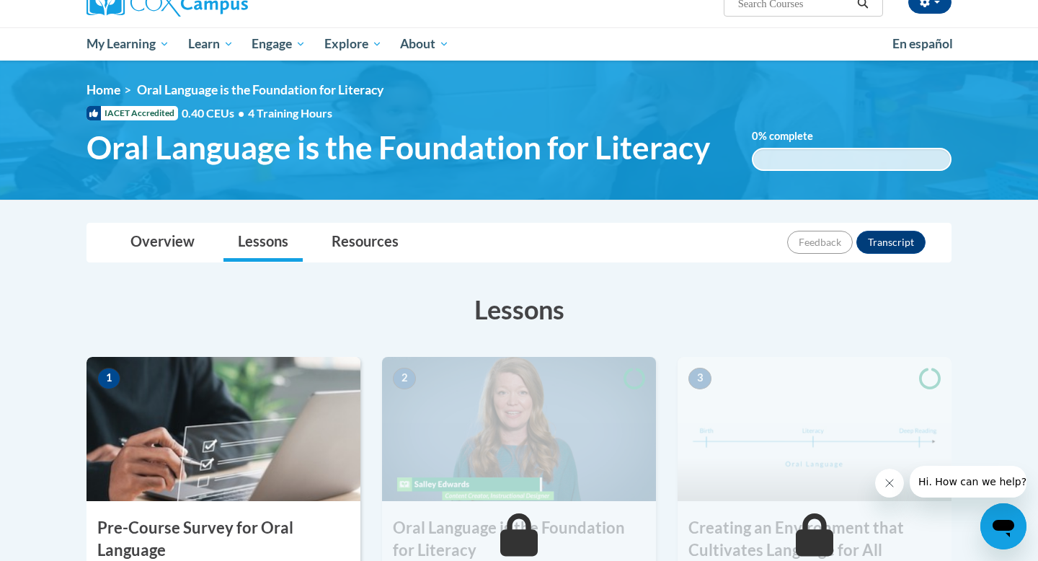
scroll to position [203, 0]
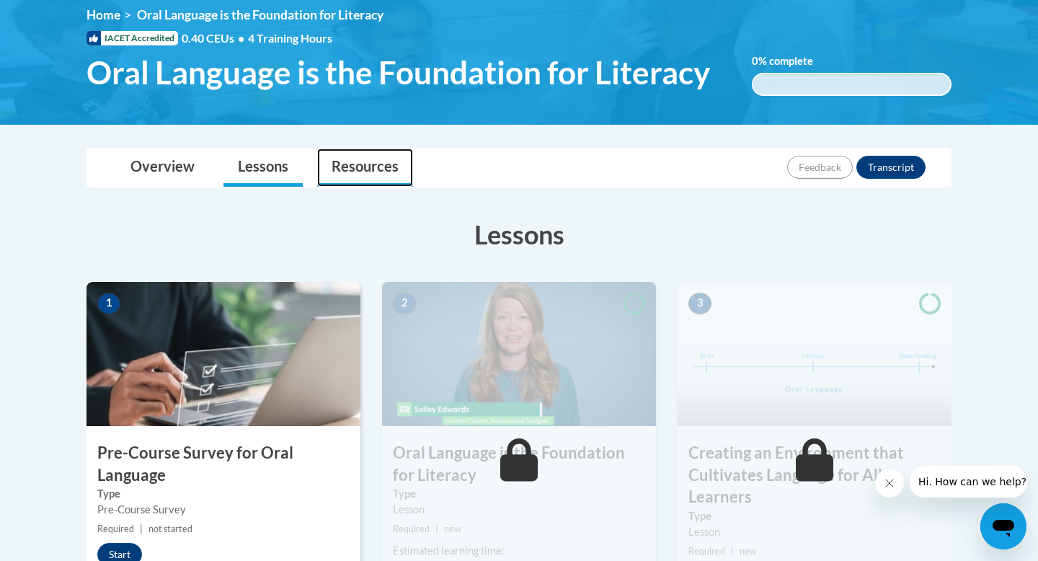
click at [376, 171] on link "Resources" at bounding box center [365, 168] width 96 height 38
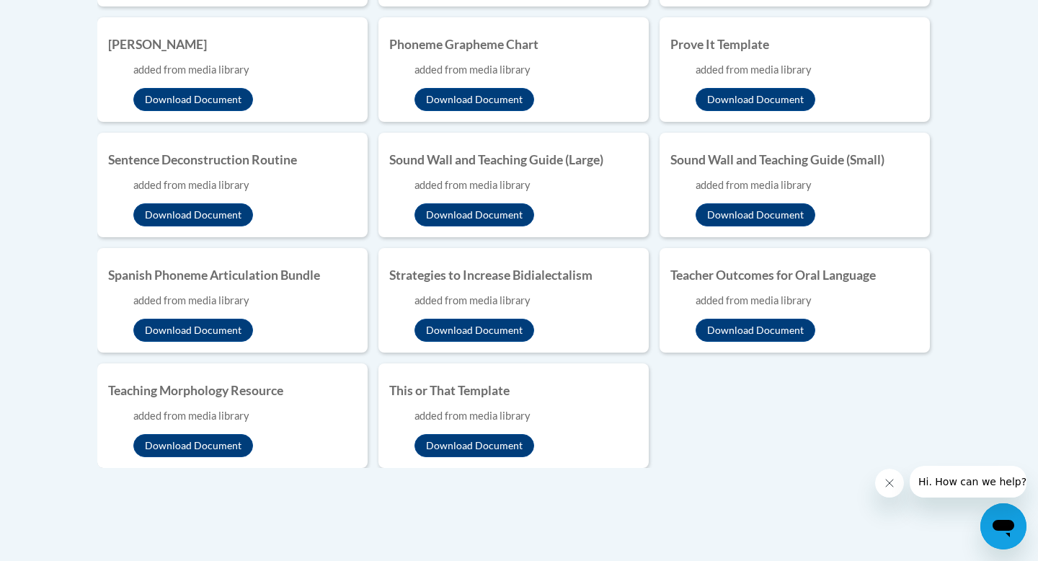
scroll to position [1372, 0]
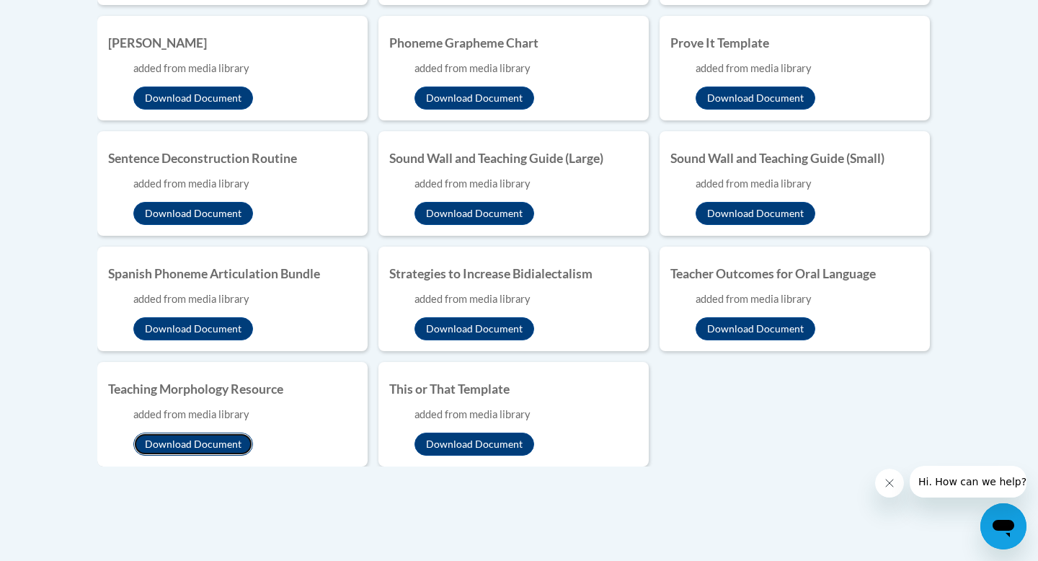
click at [232, 436] on button "Download Document" at bounding box center [193, 444] width 120 height 23
